Goal: Information Seeking & Learning: Learn about a topic

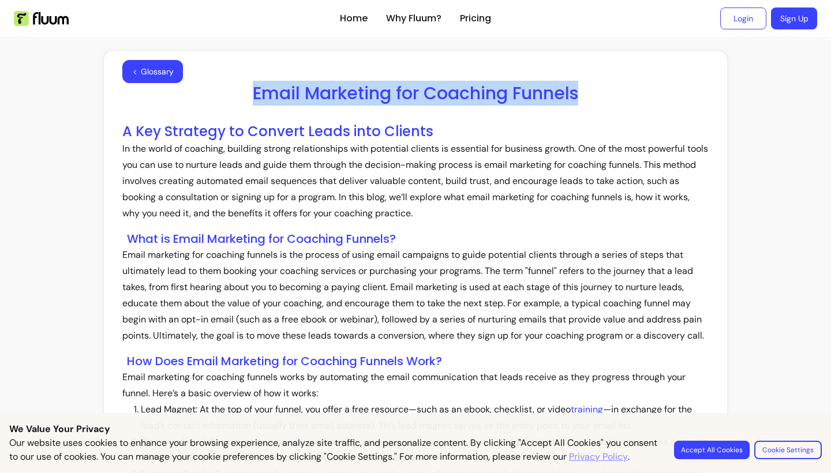
drag, startPoint x: 578, startPoint y: 89, endPoint x: 246, endPoint y: 80, distance: 332.0
copy h1 "Email Marketing for Coaching Funnels"
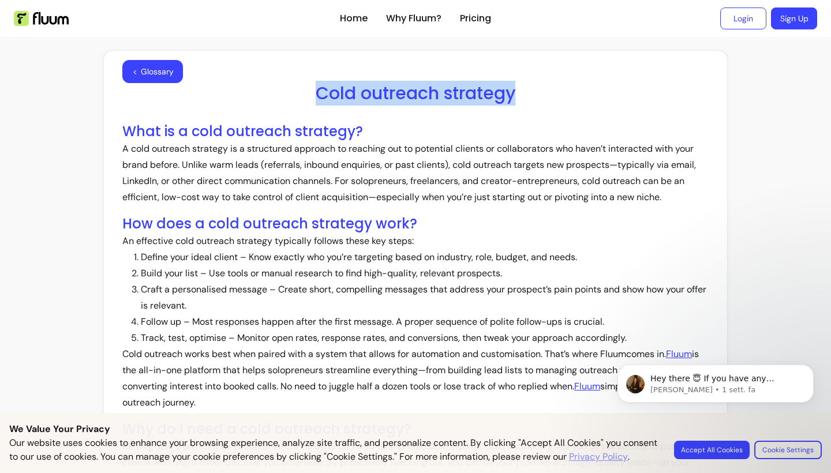
drag, startPoint x: 520, startPoint y: 93, endPoint x: 318, endPoint y: 96, distance: 202.0
click at [318, 96] on h1 "Cold outreach strategy" at bounding box center [415, 93] width 586 height 21
copy h1 "Cold outreach strategy"
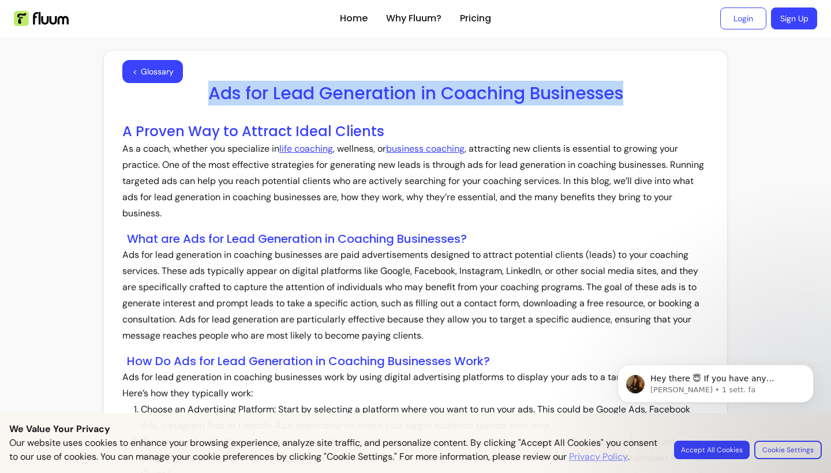
drag, startPoint x: 626, startPoint y: 103, endPoint x: 209, endPoint y: 93, distance: 416.2
click at [209, 93] on h1 "Ads for Lead Generation in Coaching Businesses" at bounding box center [415, 93] width 586 height 21
copy h1 "Ads for Lead Generation in Coaching Businesses"
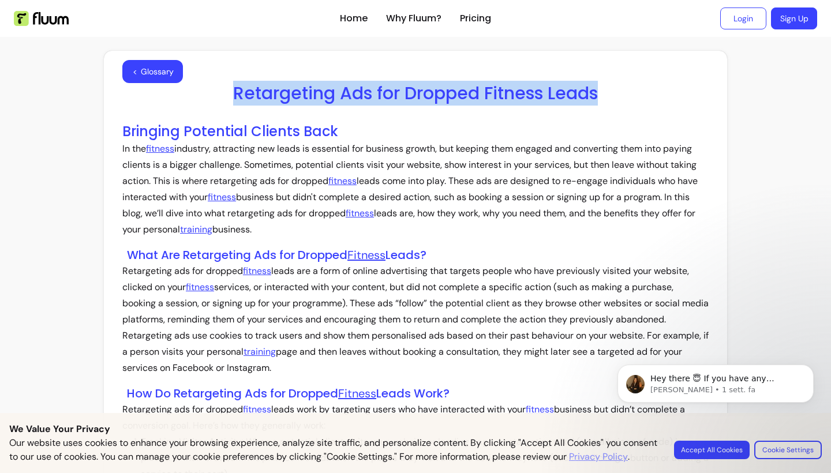
drag, startPoint x: 610, startPoint y: 95, endPoint x: 227, endPoint y: 92, distance: 382.6
click at [227, 92] on h1 "Retargeting Ads for Dropped Fitness Leads" at bounding box center [415, 93] width 586 height 21
copy h1 "Retargeting Ads for Dropped Fitness Leads"
